Goal: Task Accomplishment & Management: Manage account settings

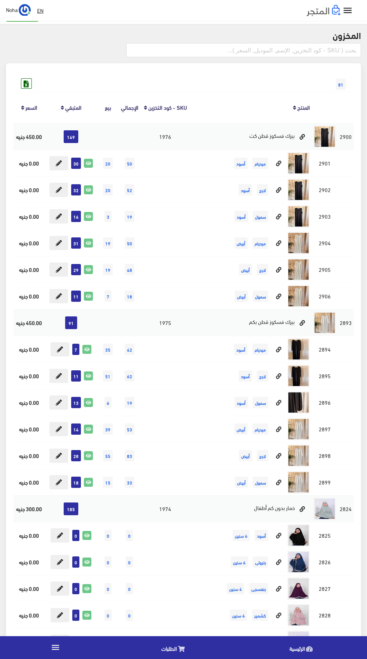
scroll to position [76, 0]
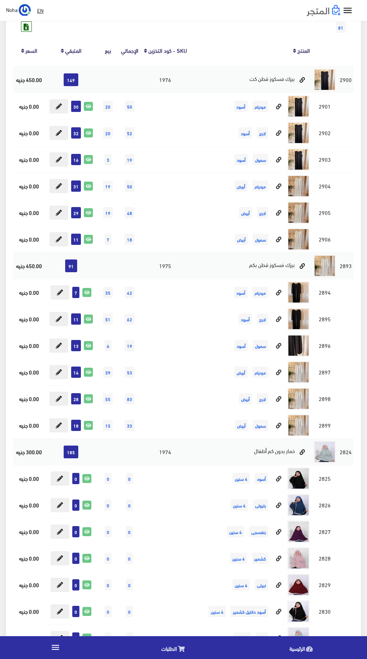
click at [177, 648] on link "الطلبات" at bounding box center [175, 647] width 128 height 19
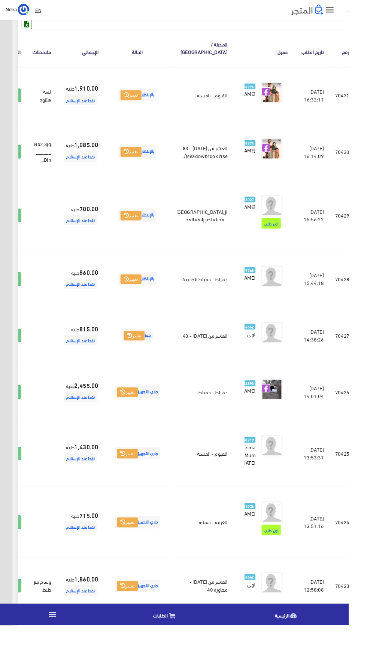
scroll to position [125, -19]
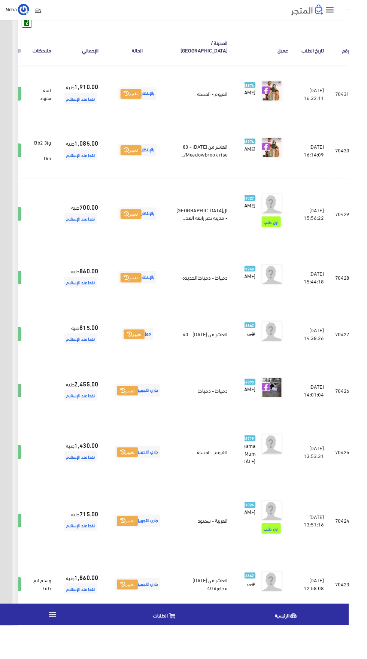
click at [16, 415] on icon at bounding box center [12, 412] width 7 height 6
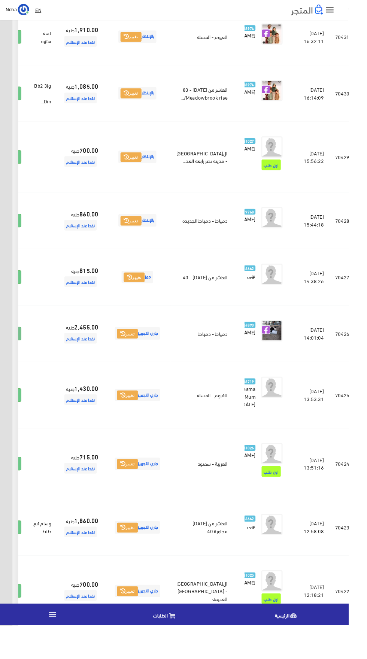
scroll to position [185, -19]
click at [16, 420] on icon at bounding box center [12, 417] width 7 height 6
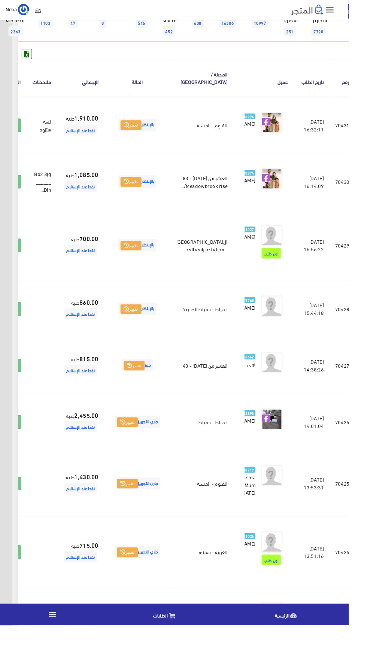
scroll to position [0, -19]
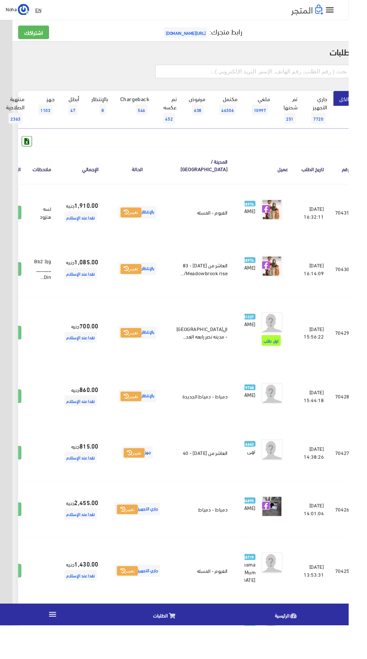
click at [16, 285] on icon at bounding box center [12, 284] width 7 height 6
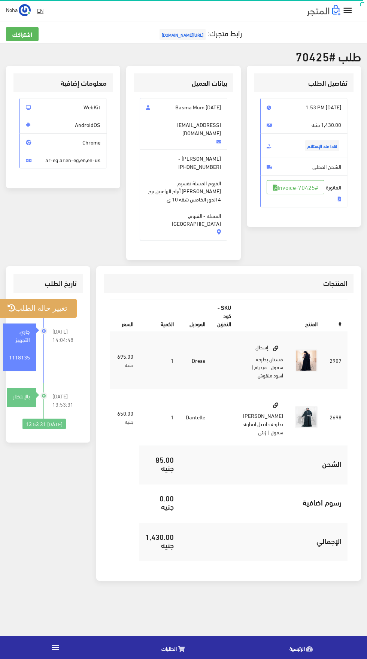
click at [41, 299] on button "تغيير حالة الطلب" at bounding box center [37, 308] width 79 height 19
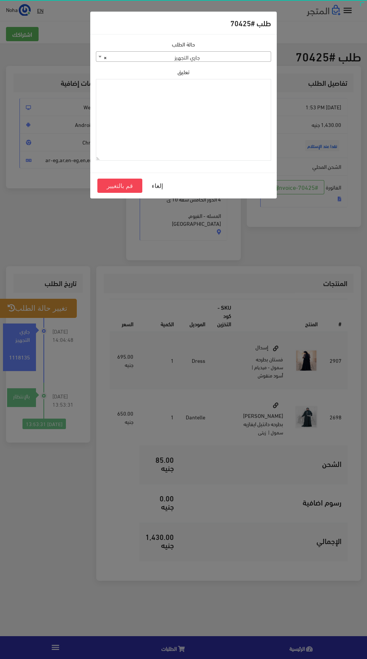
click at [157, 59] on span "× جاري التجهيز" at bounding box center [183, 57] width 175 height 10
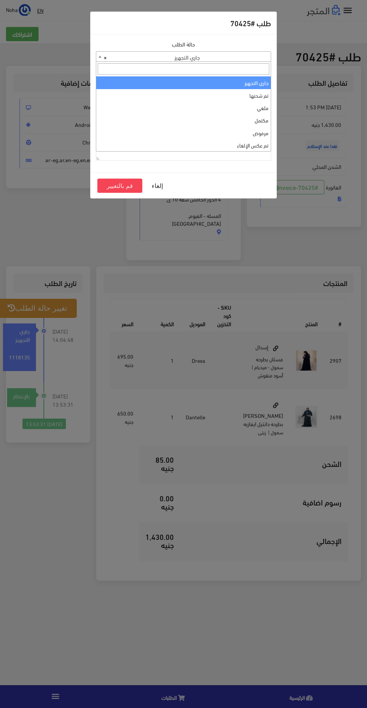
select select "3"
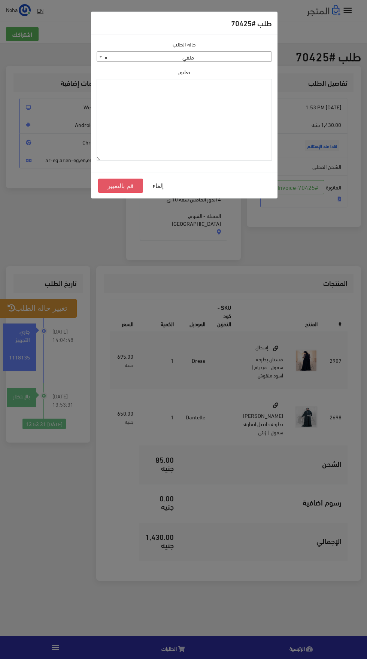
click at [119, 189] on button "قم بالتغيير" at bounding box center [120, 186] width 45 height 14
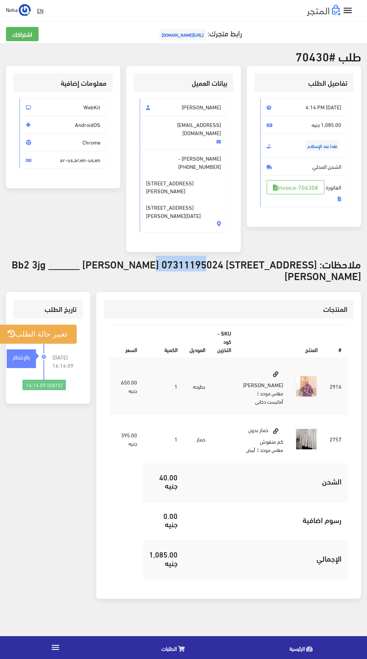
copy h3 "07311195024"
